Goal: Book appointment/travel/reservation

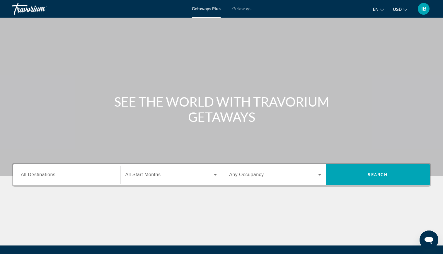
click at [244, 9] on span "Getaways" at bounding box center [242, 8] width 19 height 5
click at [45, 177] on span "All Destinations" at bounding box center [38, 174] width 35 height 5
click at [45, 177] on input "Destination All Destinations" at bounding box center [67, 174] width 92 height 7
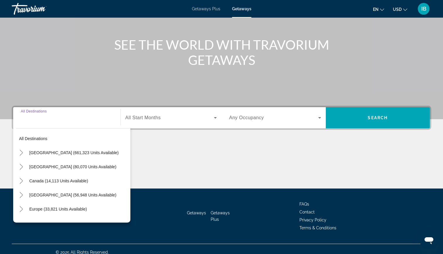
scroll to position [63, 0]
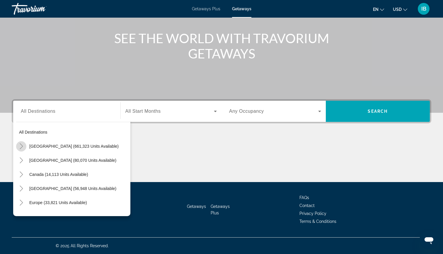
click at [22, 147] on icon "Toggle United States (661,323 units available)" at bounding box center [21, 146] width 6 height 6
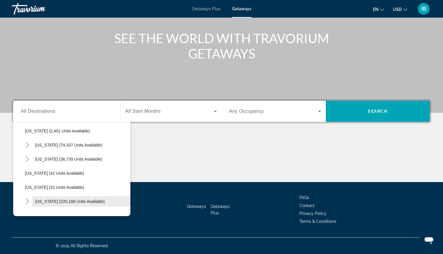
scroll to position [30, 0]
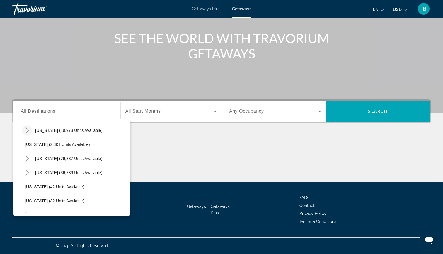
click at [28, 133] on icon "Toggle Arizona (19,973 units available)" at bounding box center [27, 130] width 6 height 6
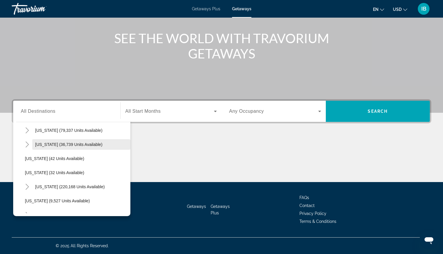
scroll to position [80, 0]
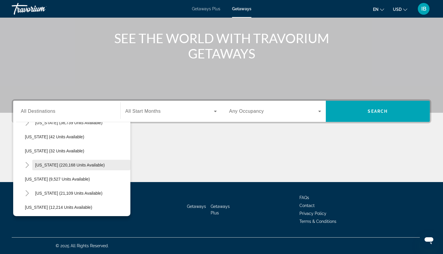
click at [39, 164] on span "[US_STATE] (220,168 units available)" at bounding box center [70, 164] width 70 height 5
type input "**********"
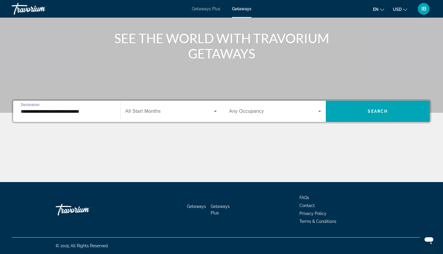
click at [155, 112] on span "All Start Months" at bounding box center [143, 111] width 35 height 5
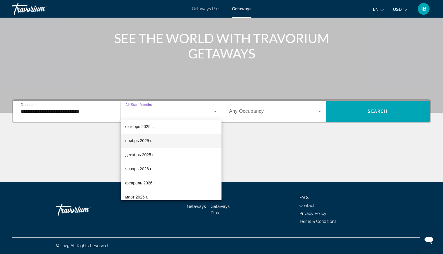
scroll to position [31, 0]
click at [141, 141] on span "ноябрь 2025 г." at bounding box center [139, 139] width 27 height 7
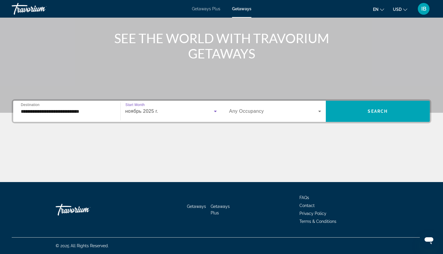
click at [157, 112] on span "ноябрь 2025 г." at bounding box center [142, 111] width 33 height 5
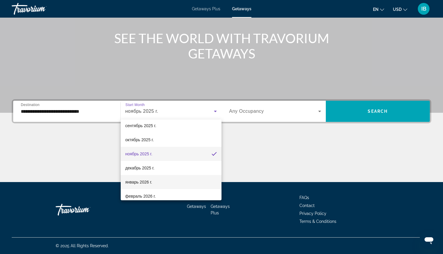
scroll to position [16, 0]
click at [263, 145] on div at bounding box center [221, 127] width 443 height 254
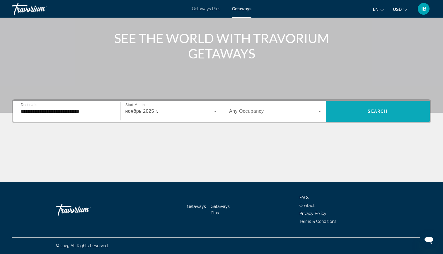
click at [376, 109] on span "Search" at bounding box center [378, 111] width 20 height 5
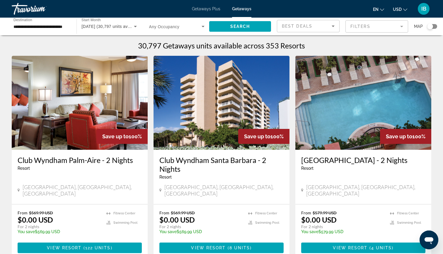
click at [349, 29] on mat-form-field "Filters" at bounding box center [377, 26] width 63 height 12
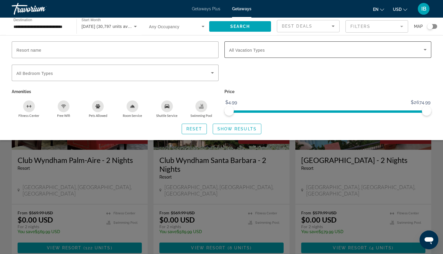
click at [228, 50] on div "Vacation Types All Vacation Types" at bounding box center [328, 49] width 207 height 16
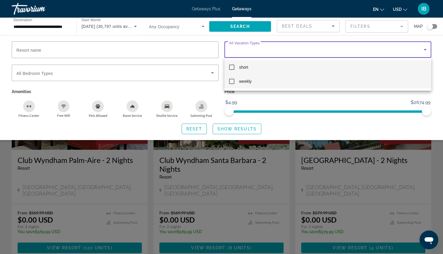
click at [250, 81] on span "weekly" at bounding box center [245, 81] width 13 height 7
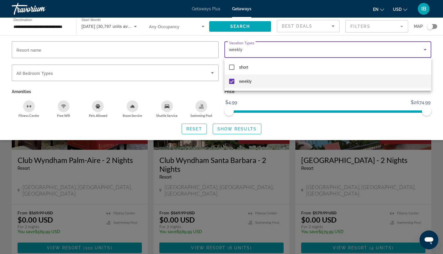
click at [233, 134] on div at bounding box center [221, 127] width 443 height 254
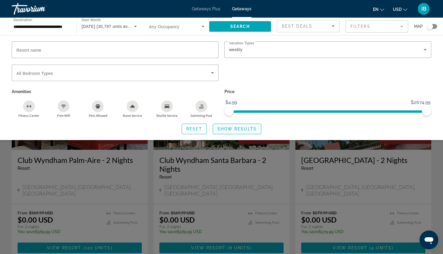
click at [232, 132] on span "Search widget" at bounding box center [237, 129] width 48 height 14
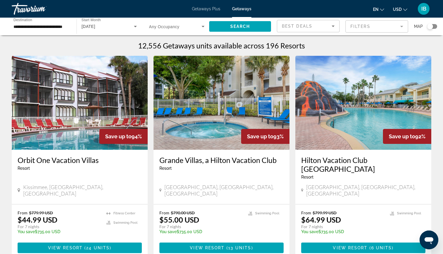
click at [365, 26] on mat-form-field "Filters" at bounding box center [377, 26] width 63 height 12
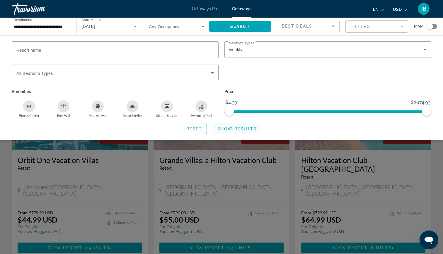
click at [231, 131] on span "Show Results" at bounding box center [237, 128] width 39 height 5
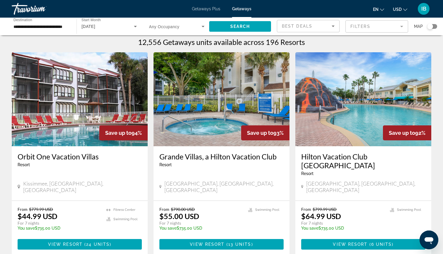
scroll to position [3, 0]
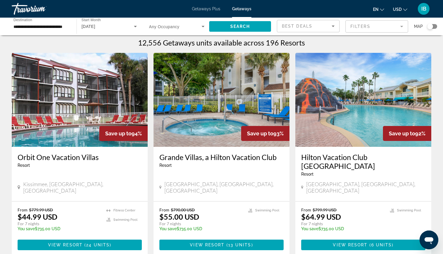
click at [428, 27] on div "Search widget" at bounding box center [431, 26] width 6 height 6
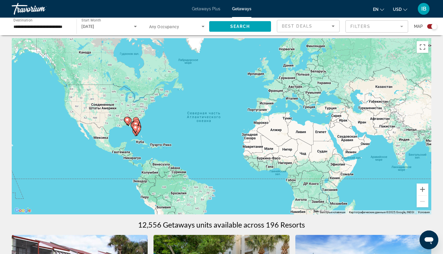
click at [138, 130] on gmp-advanced-marker "Main content" at bounding box center [136, 128] width 6 height 9
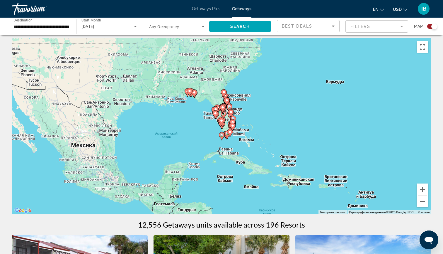
click at [228, 114] on gmp-advanced-marker "Main content" at bounding box center [231, 113] width 6 height 9
type input "**********"
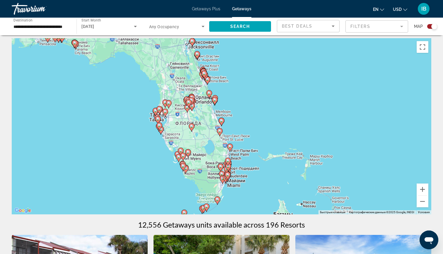
click at [200, 63] on div "Для навигации используйте клавиши со стрелками. Чтобы активировать перетаскиван…" at bounding box center [222, 126] width 420 height 176
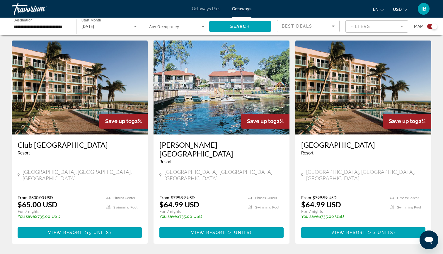
scroll to position [412, 0]
click at [380, 230] on span "40 units" at bounding box center [382, 232] width 24 height 5
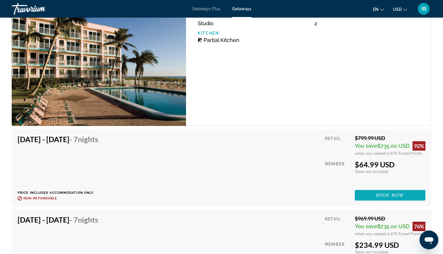
click at [366, 195] on span "Main content" at bounding box center [390, 195] width 71 height 14
